Goal: Task Accomplishment & Management: Complete application form

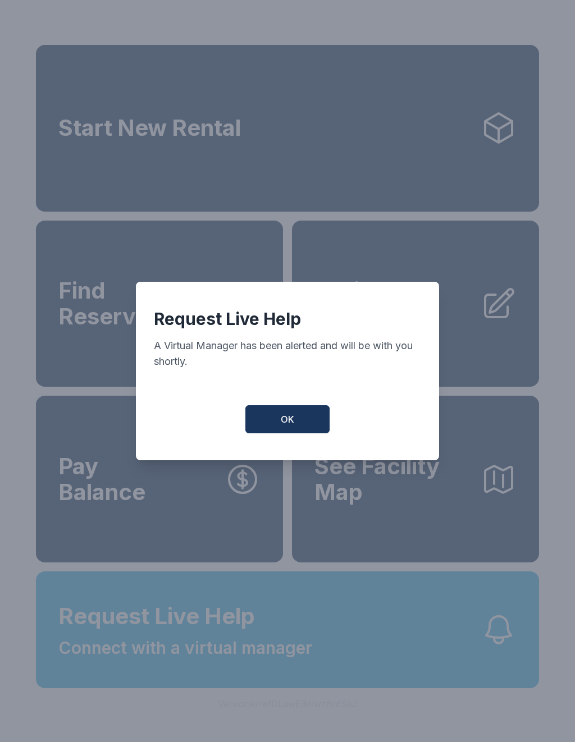
click at [300, 420] on button "OK" at bounding box center [287, 419] width 84 height 28
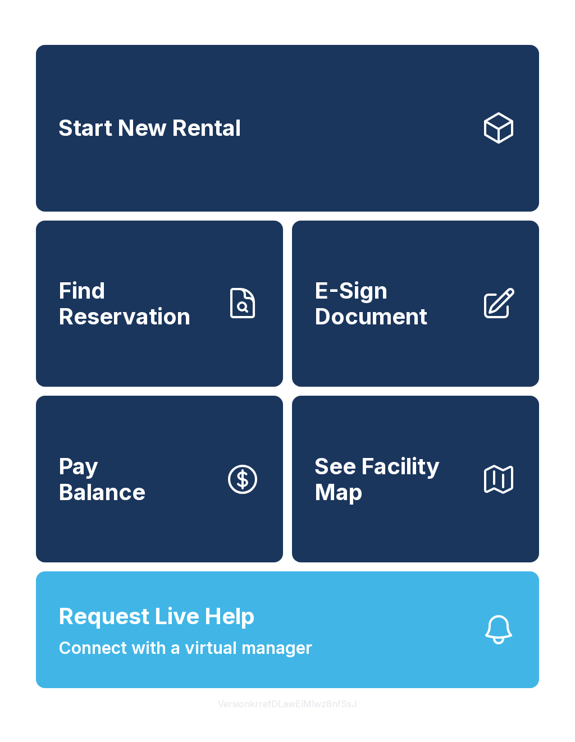
click at [212, 633] on span "Request Live Help" at bounding box center [156, 616] width 196 height 34
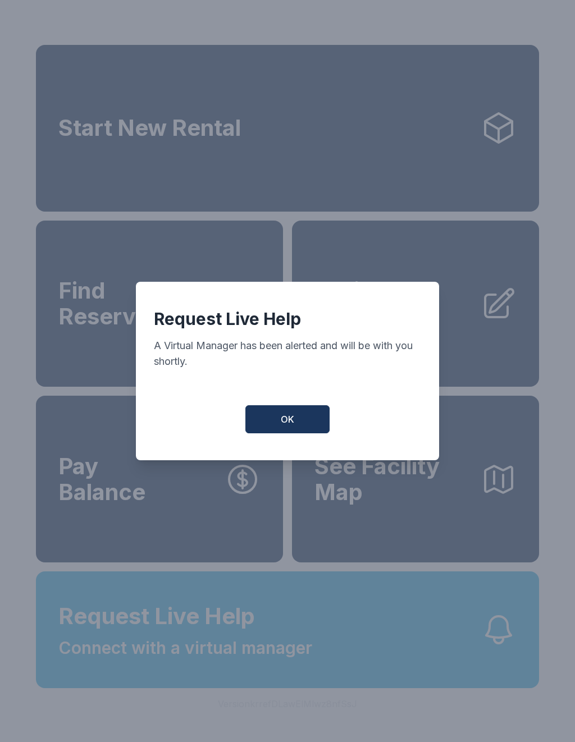
click at [282, 424] on span "OK" at bounding box center [287, 418] width 13 height 13
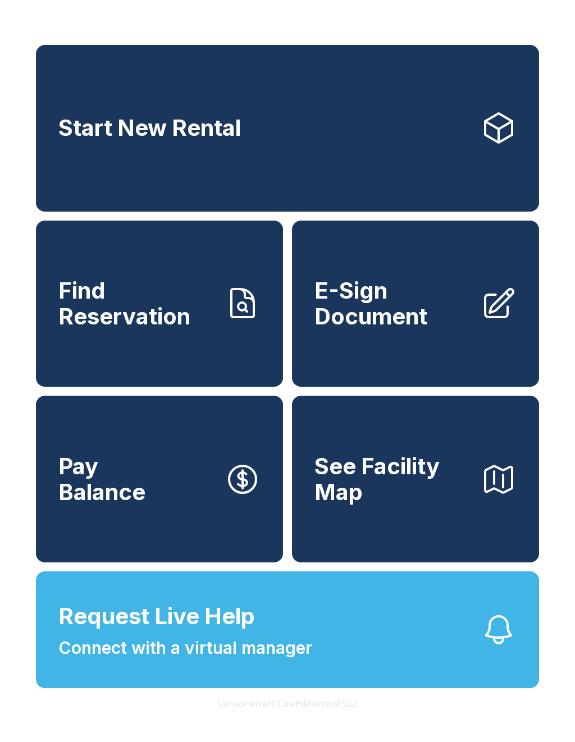
click at [352, 719] on button "Version krrefDLawElMlwz8nfSsJ" at bounding box center [287, 703] width 157 height 31
click at [234, 719] on button "Version krrefDLawElMlwz8nfSsJ" at bounding box center [287, 703] width 157 height 31
click at [365, 1] on div "Start New Rental Find Reservation E-Sign Document Pay Balance See Facility Map …" at bounding box center [287, 371] width 575 height 742
click at [331, 5] on div "Start New Rental Find Reservation E-Sign Document Pay Balance See Facility Map …" at bounding box center [287, 371] width 575 height 742
click at [418, 317] on span "E-Sign Document" at bounding box center [392, 303] width 157 height 51
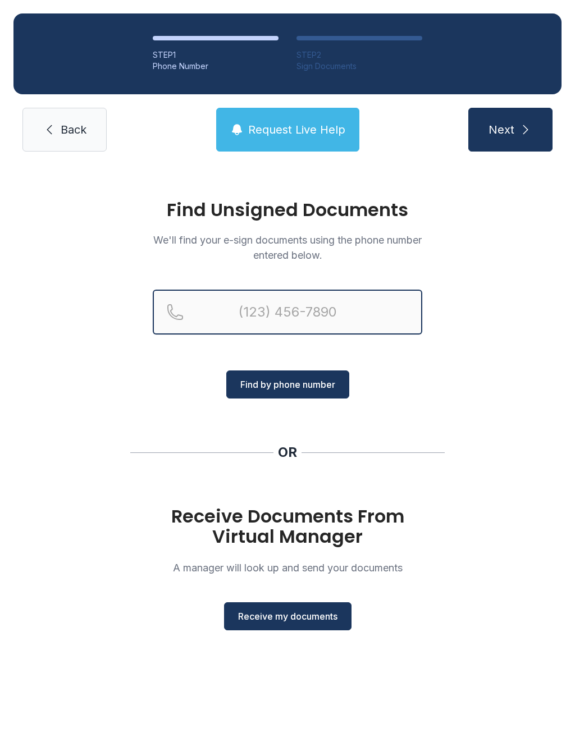
click at [338, 299] on input "Reservation phone number" at bounding box center [287, 312] width 269 height 45
type input "[PHONE_NUMBER]"
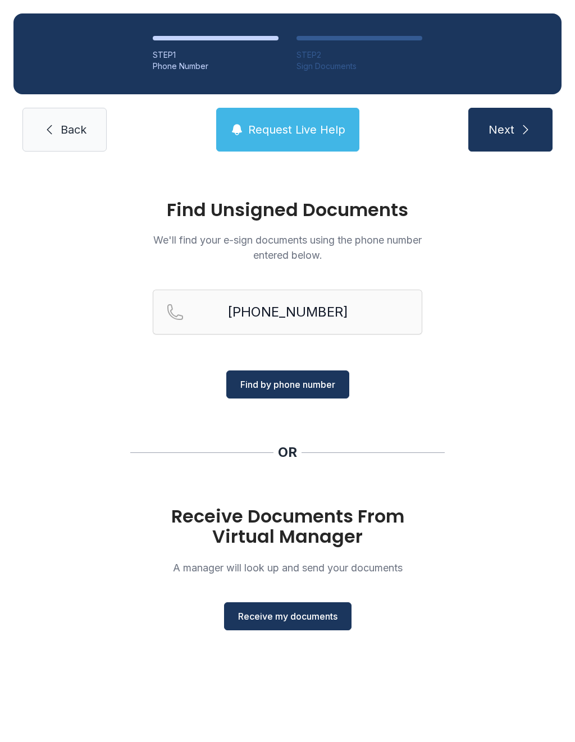
click at [301, 382] on span "Find by phone number" at bounding box center [287, 384] width 95 height 13
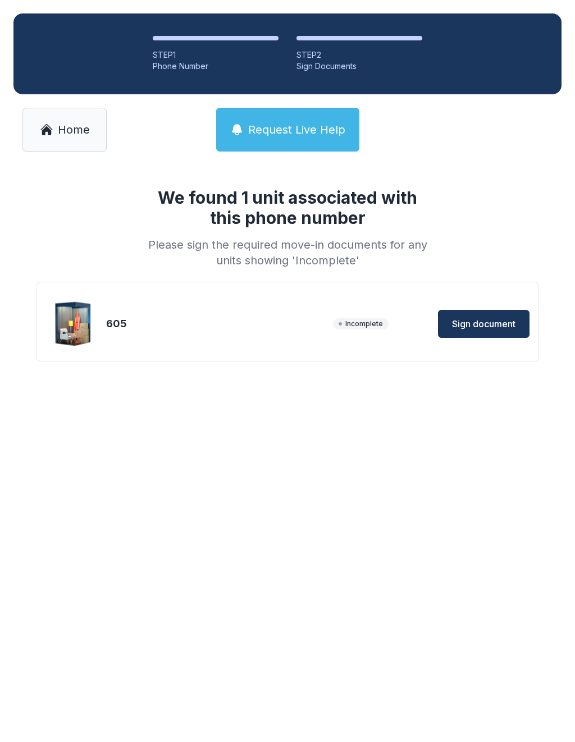
click at [490, 323] on span "Sign document" at bounding box center [483, 323] width 63 height 13
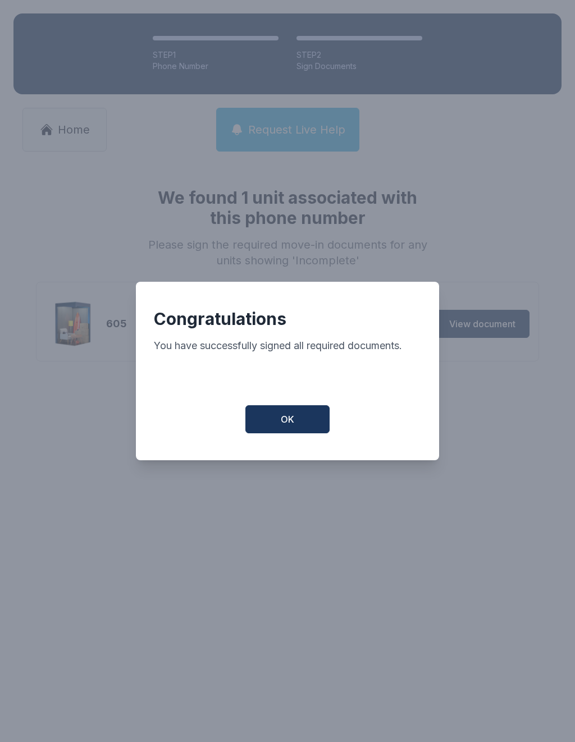
click at [292, 423] on span "OK" at bounding box center [287, 418] width 13 height 13
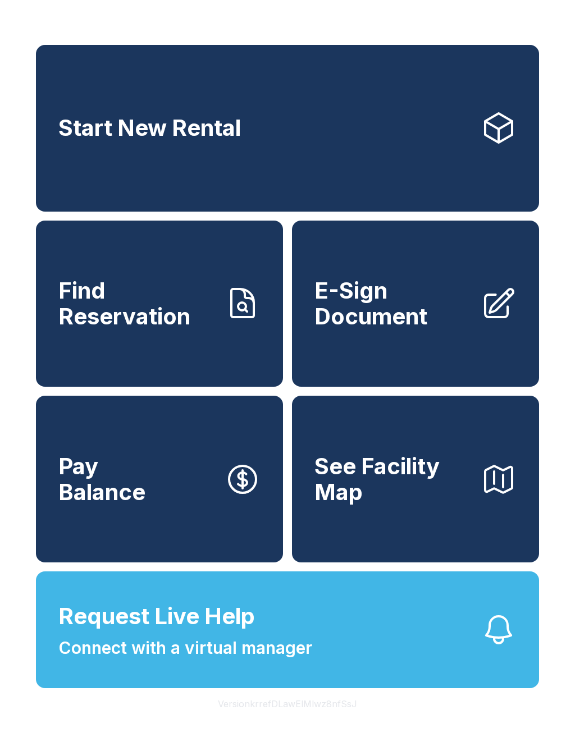
click at [390, 323] on span "E-Sign Document" at bounding box center [392, 303] width 157 height 51
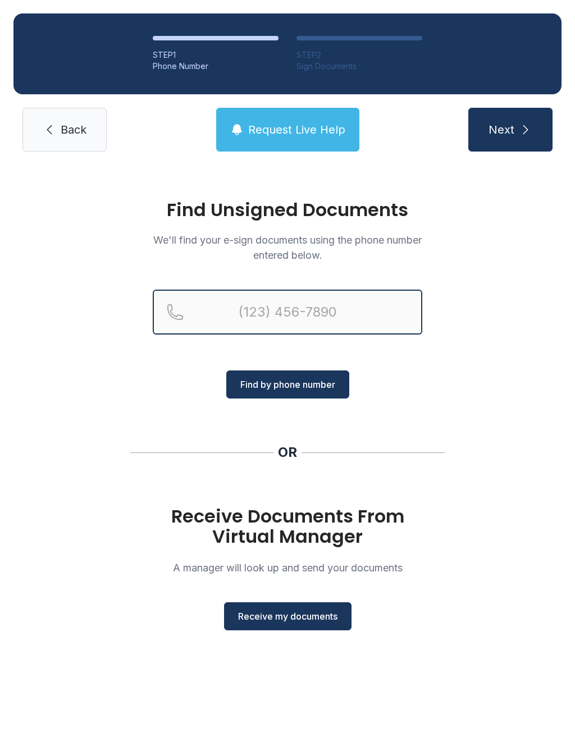
click at [299, 295] on input "Reservation phone number" at bounding box center [287, 312] width 269 height 45
type input "(720)"
click at [573, 456] on div "Find Unsigned Documents We'll find your e-sign documents using the phone number…" at bounding box center [287, 420] width 575 height 510
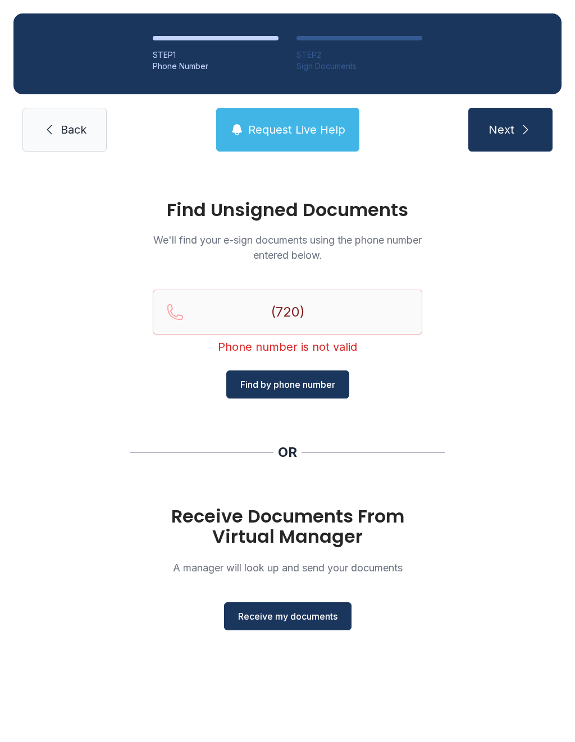
click at [551, 253] on div "Find Unsigned Documents We'll find your e-sign documents using the phone number…" at bounding box center [287, 420] width 575 height 510
click at [311, 612] on span "Receive my documents" at bounding box center [287, 615] width 99 height 13
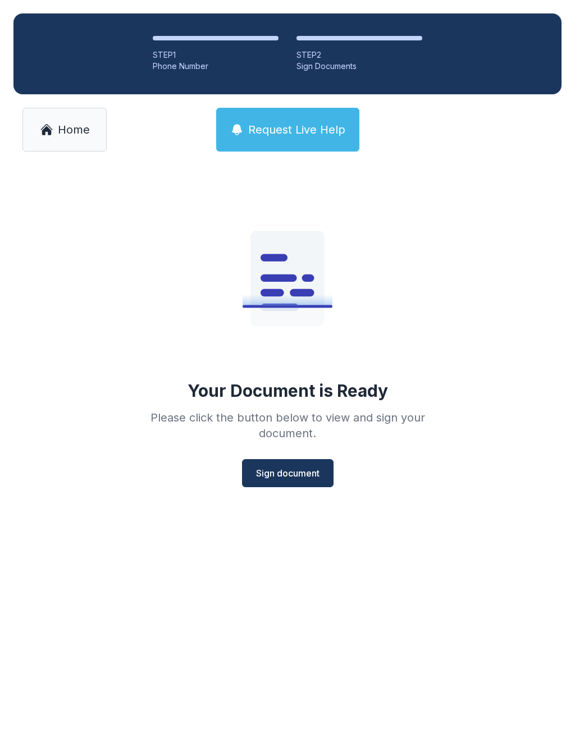
click at [297, 459] on button "Sign document" at bounding box center [287, 473] width 91 height 28
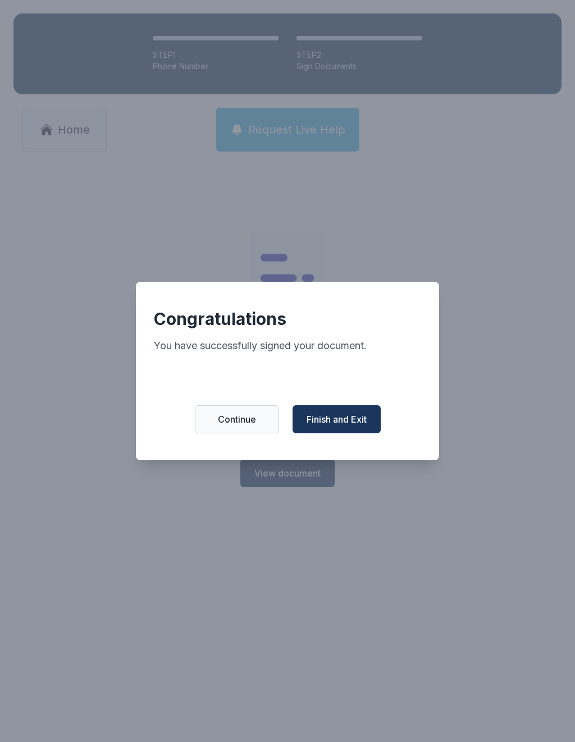
click at [352, 425] on span "Finish and Exit" at bounding box center [336, 418] width 60 height 13
